Goal: Find specific page/section: Find specific page/section

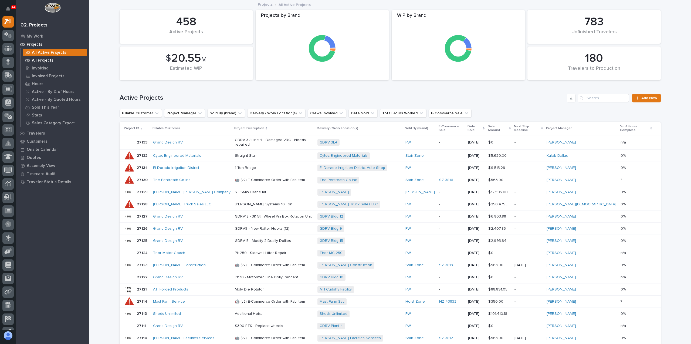
click at [38, 60] on p "All Projects" at bounding box center [43, 60] width 22 height 5
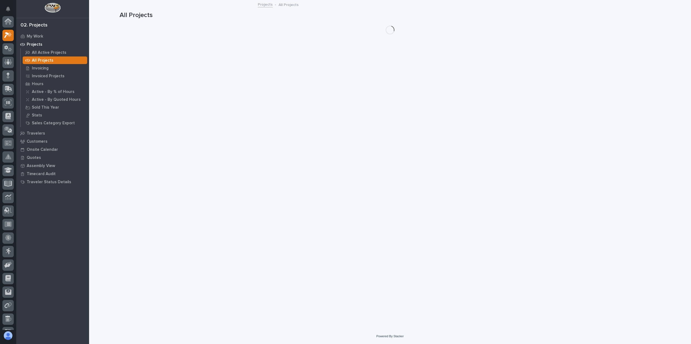
scroll to position [14, 0]
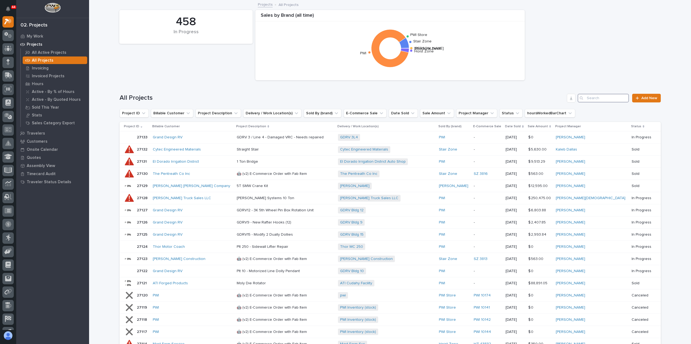
click at [226, 101] on input "Search" at bounding box center [603, 98] width 51 height 9
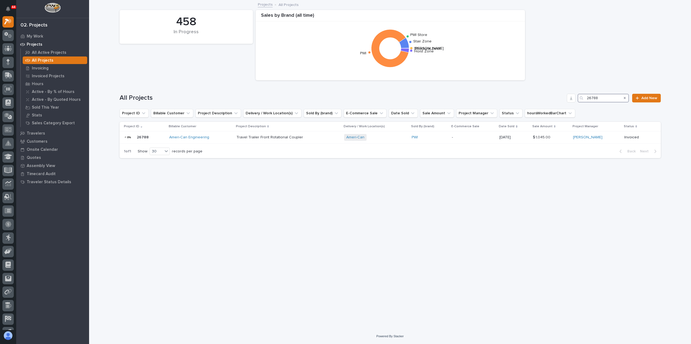
type input "26788"
click at [42, 60] on p "All Projects" at bounding box center [43, 60] width 22 height 5
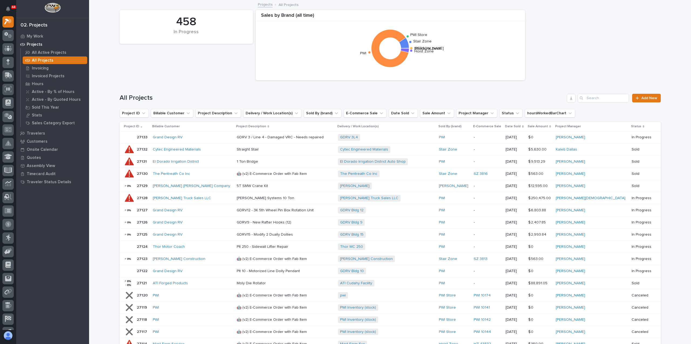
drag, startPoint x: 544, startPoint y: 64, endPoint x: 546, endPoint y: 67, distance: 3.5
click at [226, 65] on div "458 In Progress Sales by [PERSON_NAME] (all time) Structural Deck [PERSON_NAME]…" at bounding box center [390, 45] width 547 height 76
click at [226, 96] on icon "button" at bounding box center [571, 98] width 4 height 4
